Goal: Task Accomplishment & Management: Use online tool/utility

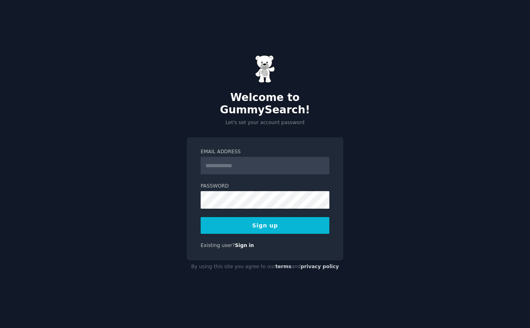
click at [253, 163] on input "Email Address" at bounding box center [265, 166] width 129 height 18
click at [247, 157] on input "Email Address" at bounding box center [265, 166] width 129 height 18
click at [245, 163] on input "Email Address" at bounding box center [265, 166] width 129 height 18
type input "**********"
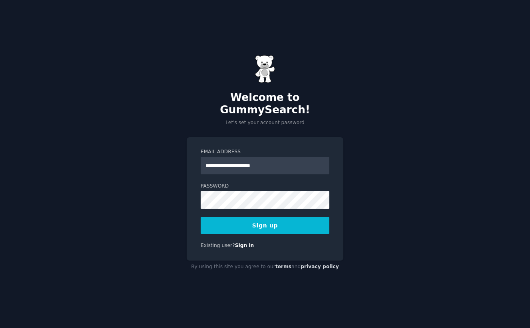
click at [271, 217] on button "Sign up" at bounding box center [265, 225] width 129 height 17
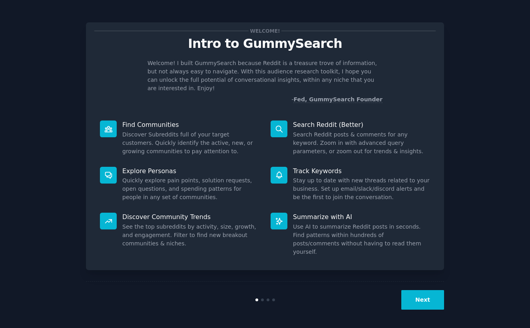
click at [429, 297] on button "Next" at bounding box center [422, 300] width 43 height 20
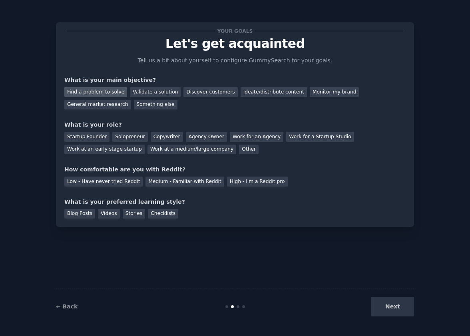
click at [95, 93] on div "Find a problem to solve" at bounding box center [95, 92] width 63 height 10
click at [93, 137] on div "Startup Founder" at bounding box center [86, 137] width 45 height 10
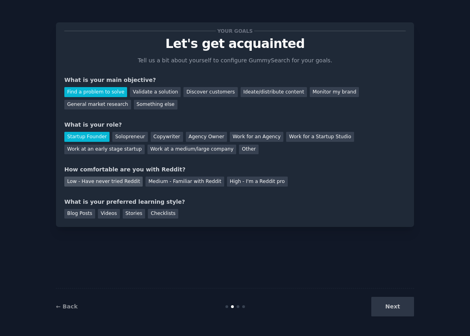
click at [125, 179] on div "Low - Have never tried Reddit" at bounding box center [103, 182] width 78 height 10
click at [87, 214] on div "Blog Posts" at bounding box center [79, 214] width 31 height 10
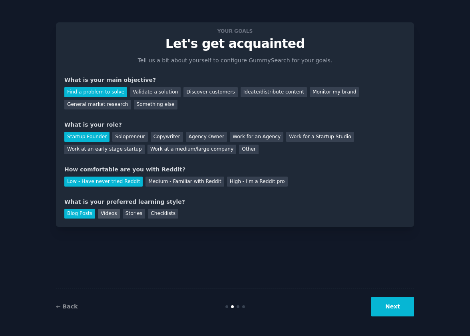
click at [108, 212] on div "Videos" at bounding box center [109, 214] width 22 height 10
click at [385, 301] on button "Next" at bounding box center [392, 307] width 43 height 20
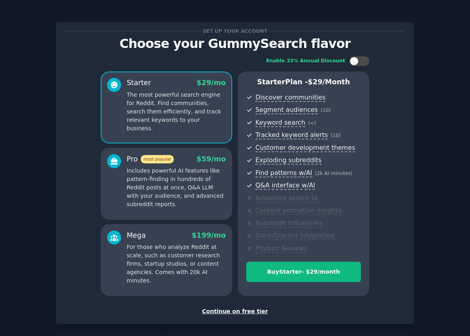
click at [239, 310] on div "Continue on free tier" at bounding box center [234, 311] width 341 height 8
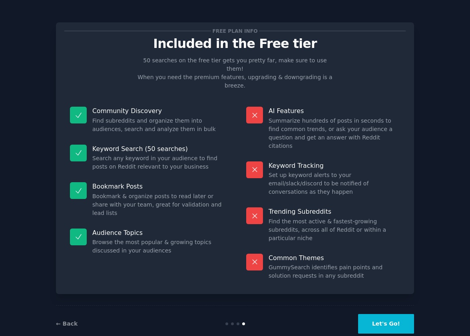
click at [385, 314] on button "Let's Go!" at bounding box center [386, 324] width 56 height 20
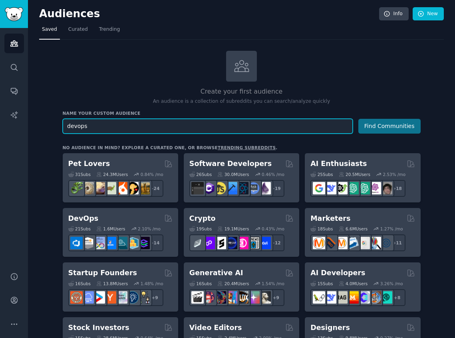
type input "devops"
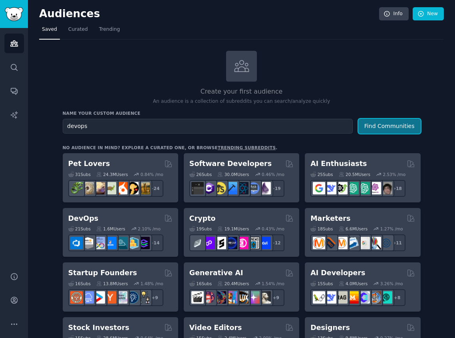
click at [398, 129] on button "Find Communities" at bounding box center [389, 126] width 62 height 15
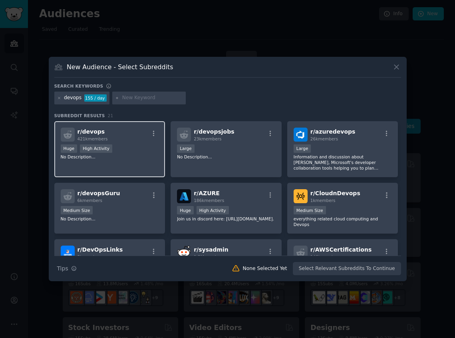
click at [115, 139] on div "r/ devops 421k members" at bounding box center [110, 134] width 98 height 14
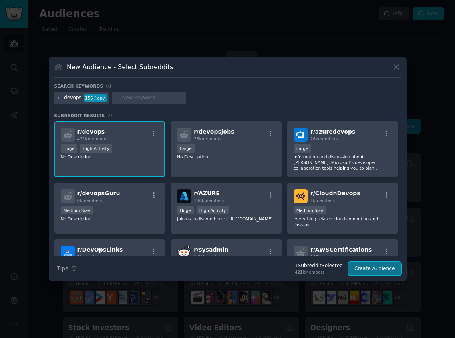
click at [376, 268] on button "Create Audience" at bounding box center [374, 269] width 53 height 14
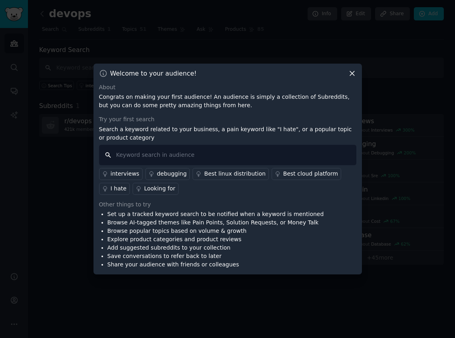
click at [221, 148] on input "text" at bounding box center [227, 155] width 257 height 20
type input "aisre"
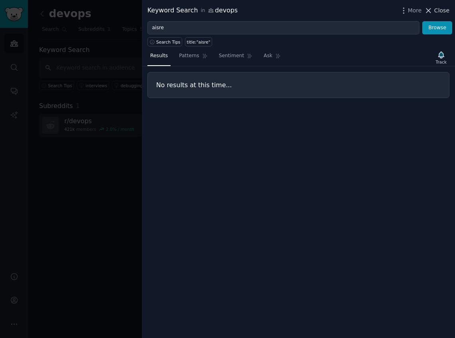
click at [442, 9] on span "Close" at bounding box center [441, 10] width 15 height 8
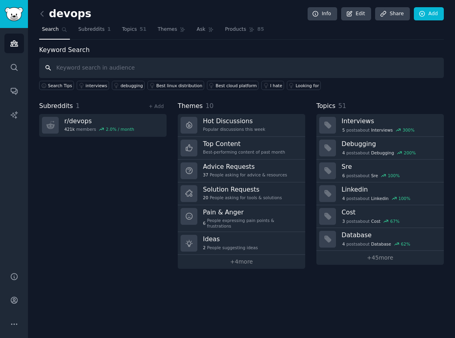
click at [107, 66] on input "text" at bounding box center [241, 68] width 405 height 20
